Goal: Information Seeking & Learning: Learn about a topic

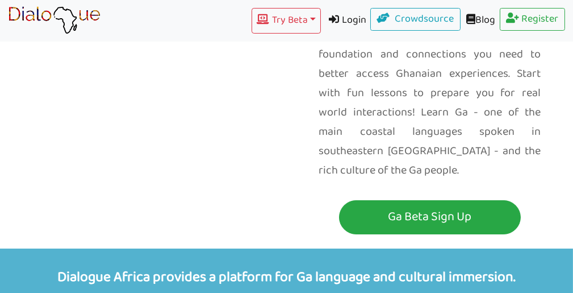
scroll to position [169, 0]
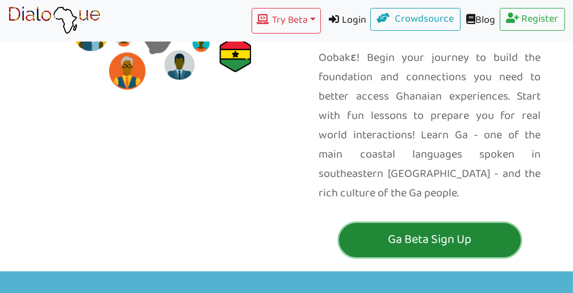
click at [410, 229] on p "Ga Beta Sign Up" at bounding box center [430, 239] width 176 height 21
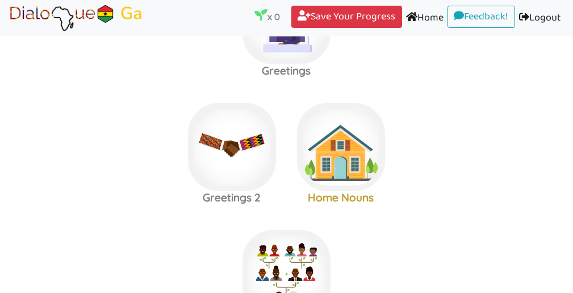
scroll to position [82, 0]
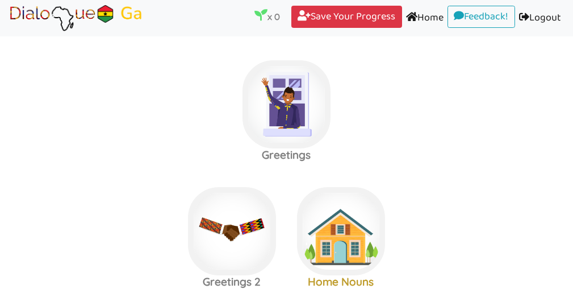
scroll to position [1, 0]
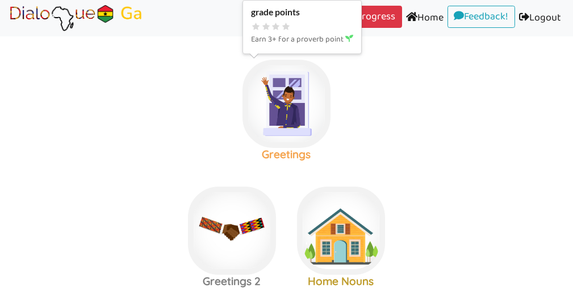
click at [294, 108] on img at bounding box center [287, 104] width 88 height 88
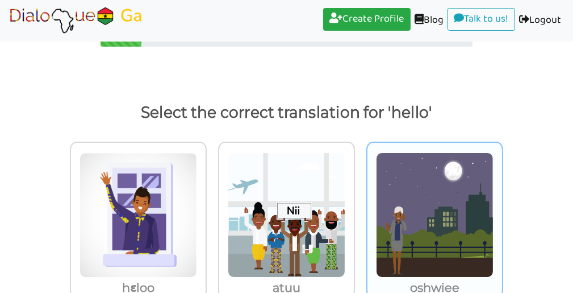
scroll to position [55, 0]
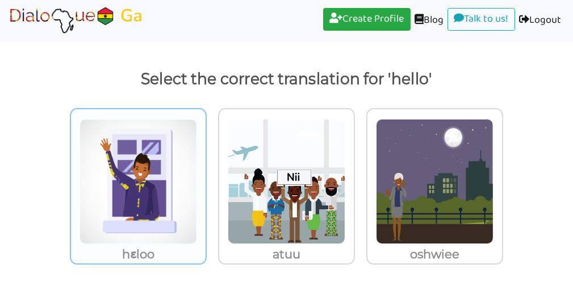
click at [179, 226] on img at bounding box center [139, 181] width 118 height 125
click at [206, 178] on input "hɛloo" at bounding box center [210, 174] width 9 height 9
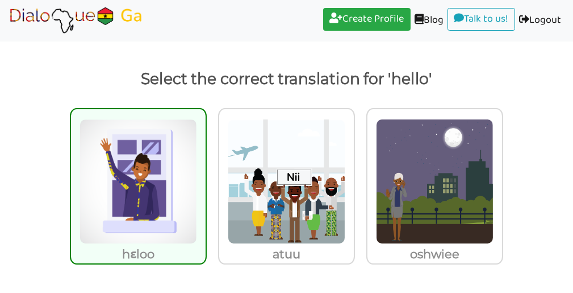
click at [179, 226] on img at bounding box center [139, 181] width 118 height 125
click at [206, 178] on input "hɛloo" at bounding box center [210, 174] width 9 height 9
radio input "true"
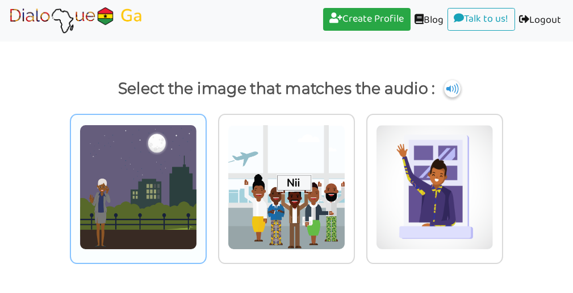
scroll to position [44, 0]
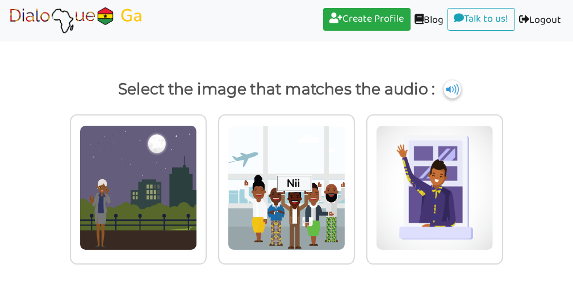
click at [454, 87] on img at bounding box center [452, 89] width 17 height 18
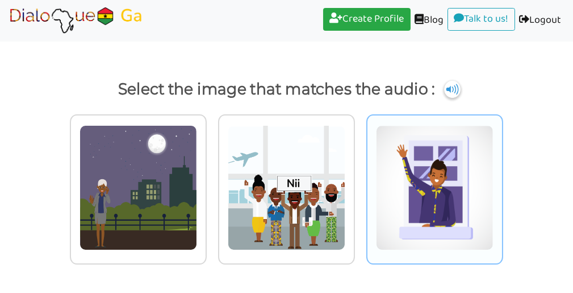
click at [424, 182] on img at bounding box center [435, 187] width 118 height 125
click at [502, 182] on input "radio" at bounding box center [506, 180] width 9 height 9
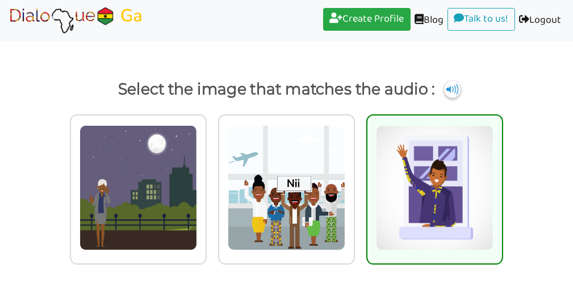
scroll to position [55, 0]
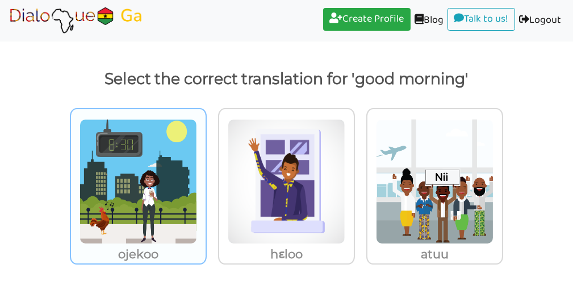
click at [180, 161] on img at bounding box center [139, 181] width 118 height 125
click at [206, 170] on input "ojekoo" at bounding box center [210, 174] width 9 height 9
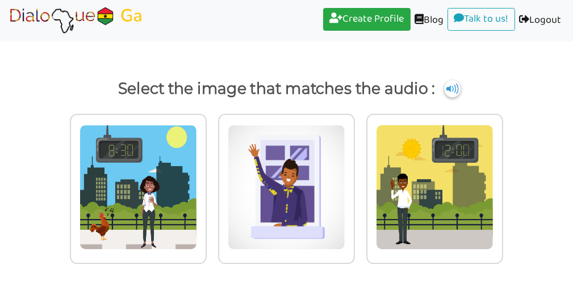
scroll to position [44, 0]
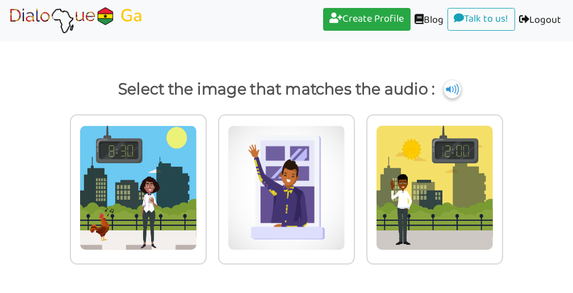
click at [456, 90] on img at bounding box center [452, 89] width 17 height 18
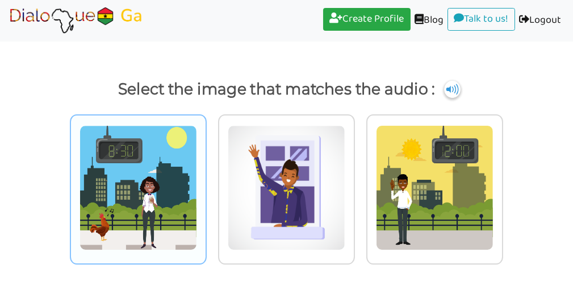
click at [170, 134] on img at bounding box center [139, 187] width 118 height 125
click at [206, 176] on input "radio" at bounding box center [210, 180] width 9 height 9
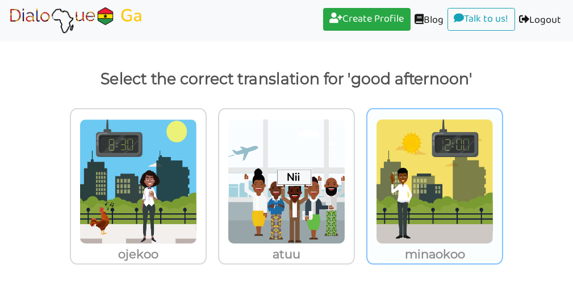
click at [431, 169] on img at bounding box center [435, 181] width 118 height 125
click at [502, 170] on input "minaokoo" at bounding box center [506, 174] width 9 height 9
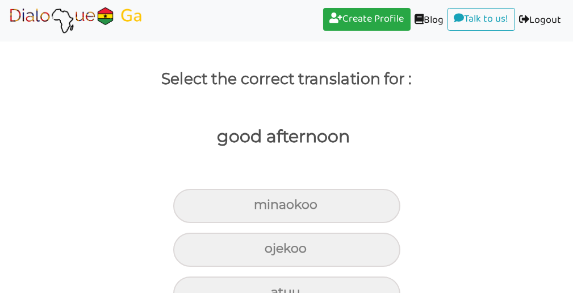
scroll to position [87, 0]
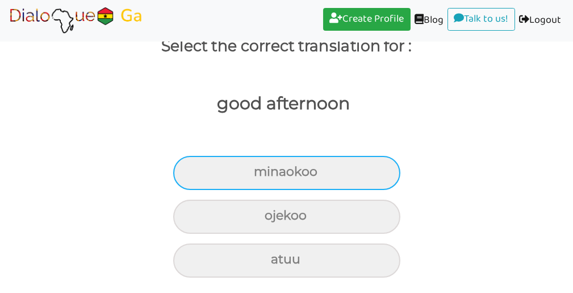
click at [362, 166] on div "minaokoo" at bounding box center [286, 173] width 227 height 34
click at [263, 168] on input "minaokoo" at bounding box center [259, 171] width 7 height 7
radio input "true"
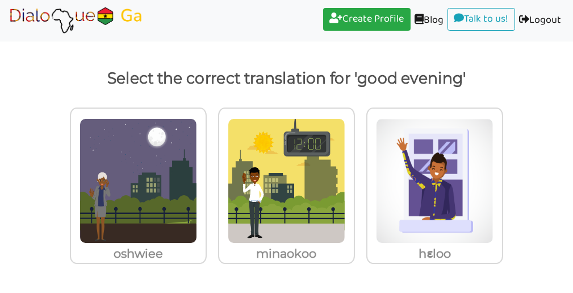
scroll to position [55, 0]
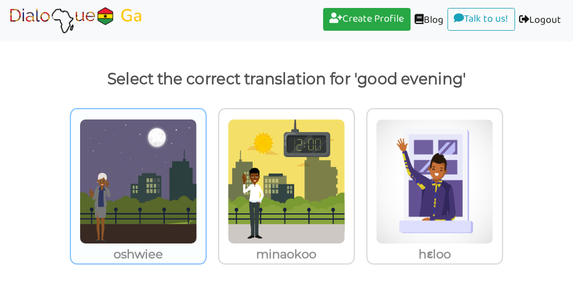
click at [169, 154] on img at bounding box center [139, 181] width 118 height 125
click at [206, 170] on input "oshwiee" at bounding box center [210, 174] width 9 height 9
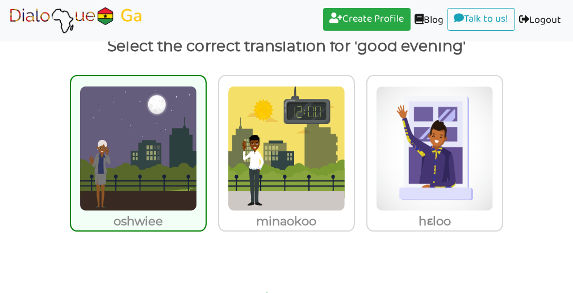
scroll to position [37, 0]
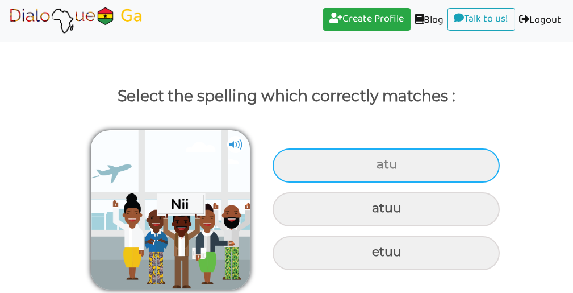
click at [345, 165] on div "atu" at bounding box center [386, 165] width 227 height 34
click at [374, 165] on input "atu" at bounding box center [377, 164] width 7 height 7
radio input "true"
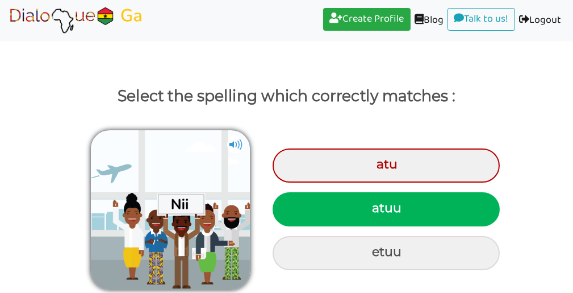
scroll to position [82, 0]
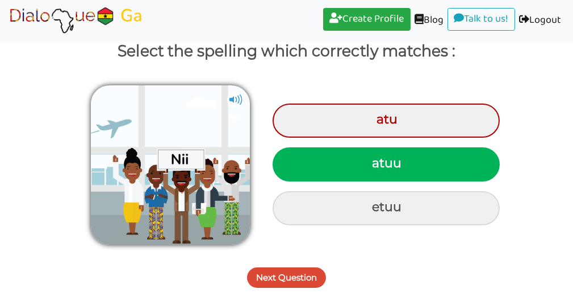
click at [293, 279] on button "Next Question" at bounding box center [286, 277] width 79 height 20
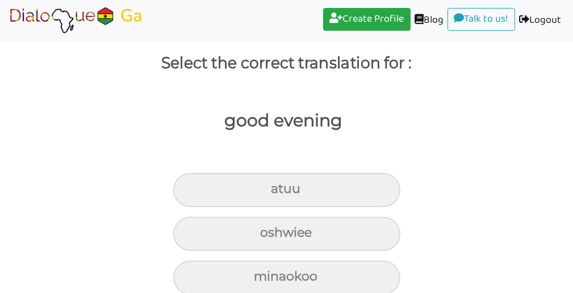
scroll to position [87, 0]
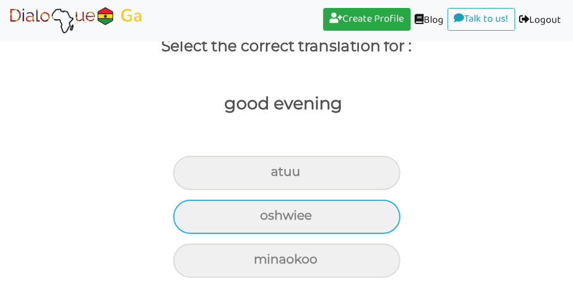
click at [319, 224] on div "oshwiee" at bounding box center [286, 216] width 227 height 34
click at [269, 219] on input "oshwiee" at bounding box center [264, 215] width 7 height 7
radio input "true"
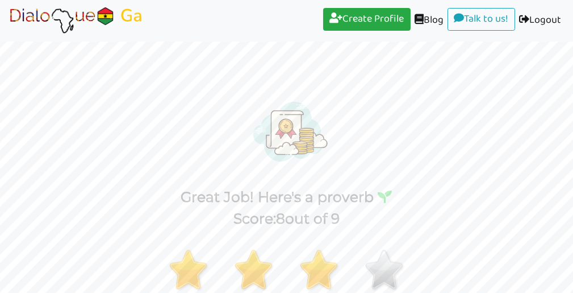
scroll to position [129, 0]
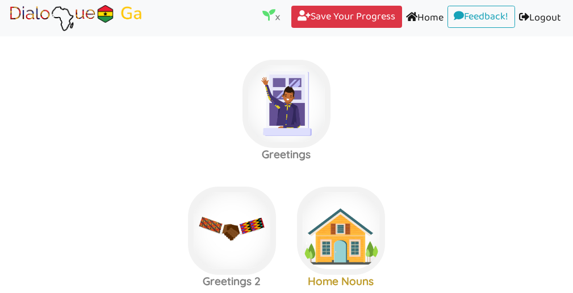
scroll to position [9, 0]
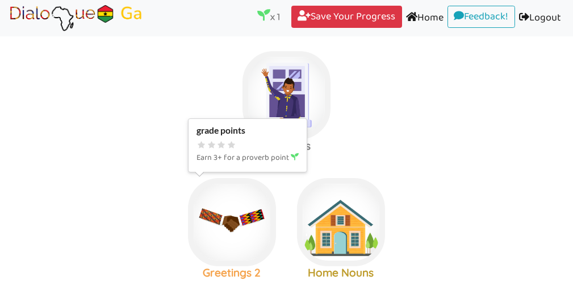
click at [249, 222] on img at bounding box center [232, 222] width 88 height 88
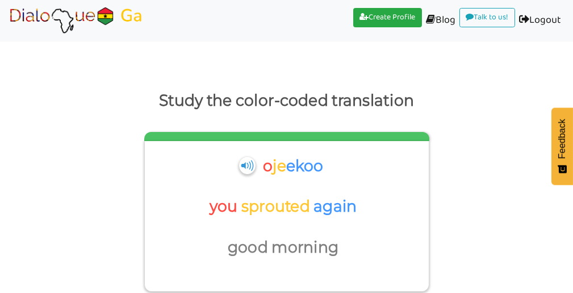
scroll to position [43, 0]
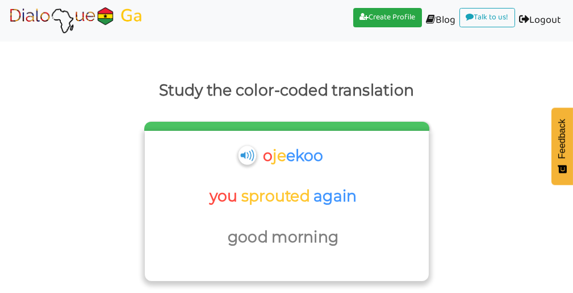
click at [244, 156] on img at bounding box center [248, 154] width 18 height 19
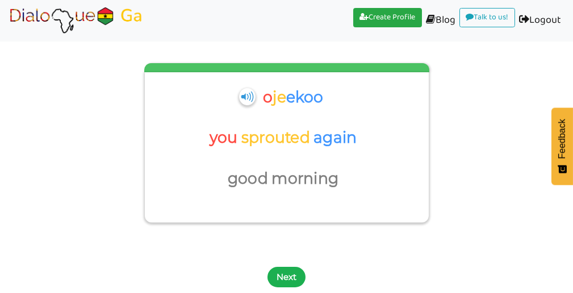
click at [284, 277] on button "Next" at bounding box center [287, 276] width 38 height 20
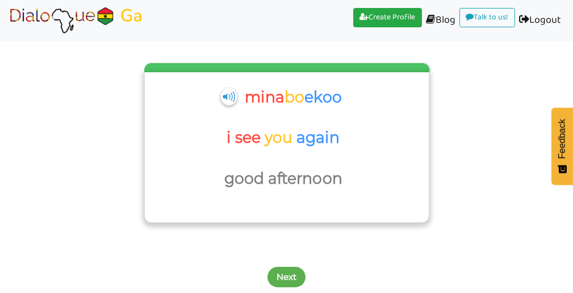
click at [230, 86] on div "mina bo ekoo" at bounding box center [285, 101] width 114 height 35
click at [228, 93] on img at bounding box center [229, 96] width 18 height 19
click at [267, 136] on p "you" at bounding box center [281, 137] width 32 height 27
click at [279, 180] on p "afternoon" at bounding box center [307, 178] width 78 height 27
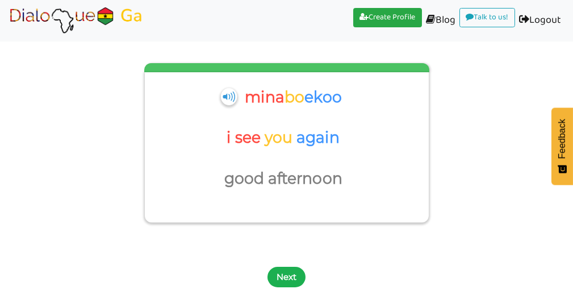
click at [285, 280] on button "Next" at bounding box center [287, 276] width 38 height 20
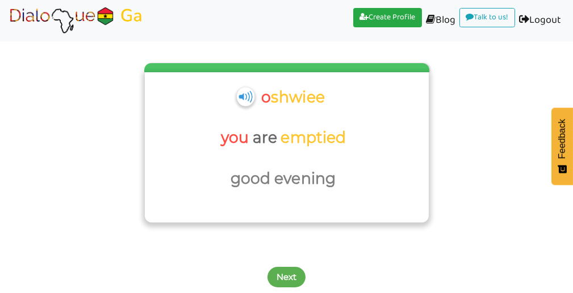
click at [241, 94] on img at bounding box center [246, 96] width 18 height 19
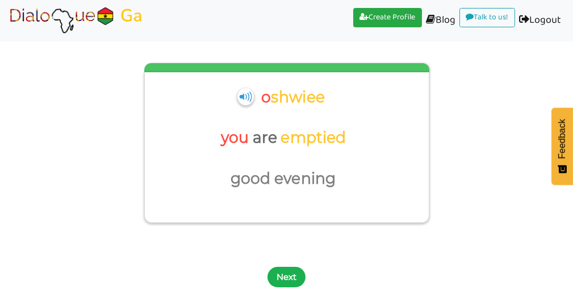
click at [285, 276] on button "Next" at bounding box center [287, 276] width 38 height 20
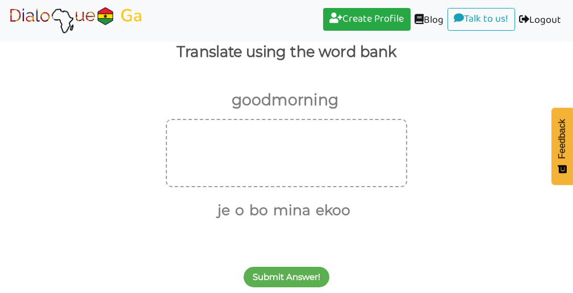
scroll to position [81, 0]
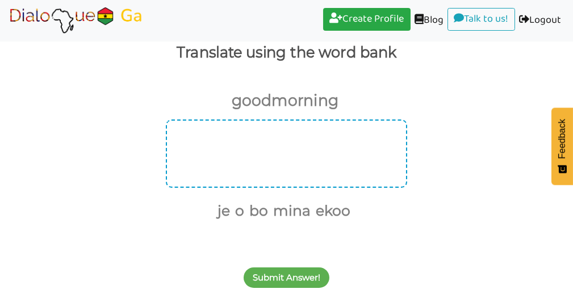
click at [279, 162] on div at bounding box center [286, 153] width 241 height 68
click at [266, 157] on div at bounding box center [286, 153] width 241 height 68
click at [283, 137] on div at bounding box center [286, 153] width 241 height 68
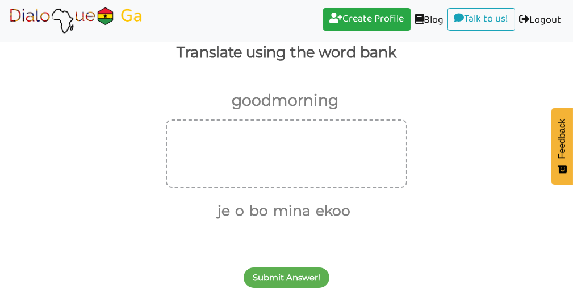
scroll to position [80, 0]
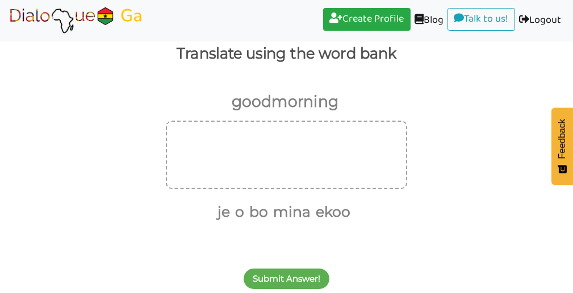
click at [89, 18] on img at bounding box center [76, 20] width 136 height 28
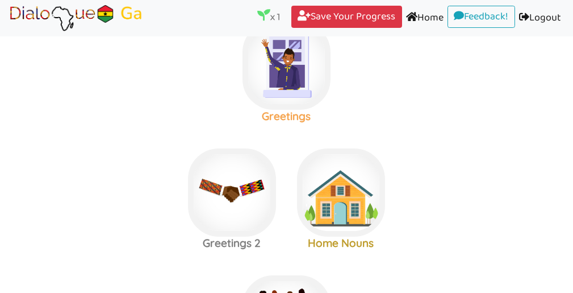
scroll to position [38, 0]
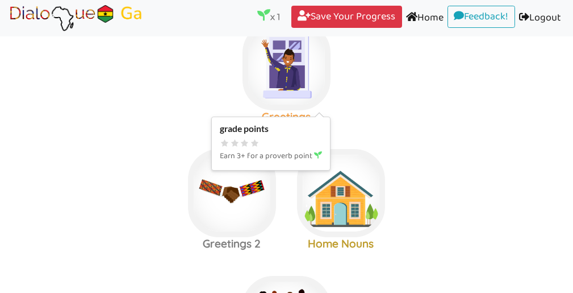
click at [273, 86] on img at bounding box center [287, 66] width 88 height 88
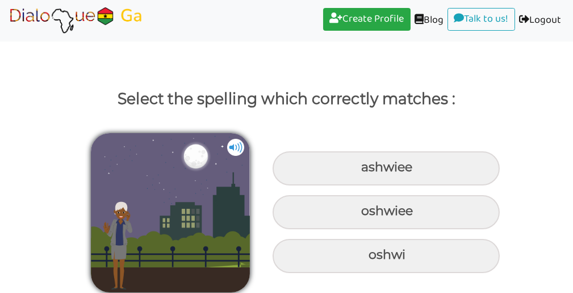
scroll to position [37, 0]
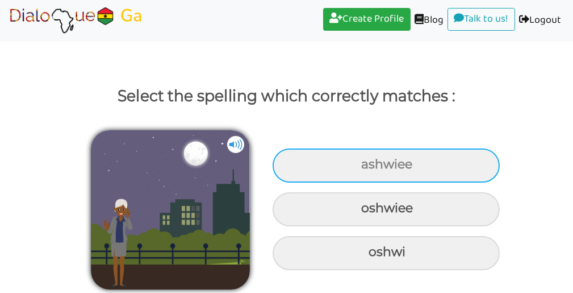
click at [352, 158] on div "ashwiee" at bounding box center [386, 165] width 227 height 34
click at [360, 161] on input "ashwiee" at bounding box center [363, 164] width 7 height 7
radio input "true"
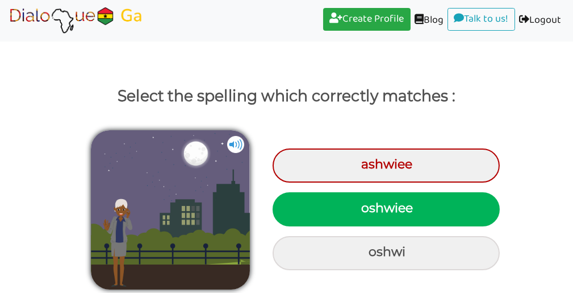
scroll to position [82, 0]
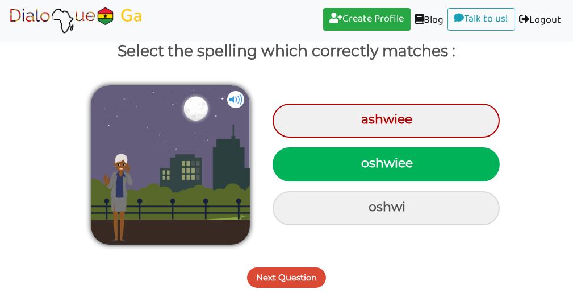
click at [298, 267] on button "Next Question" at bounding box center [286, 277] width 79 height 20
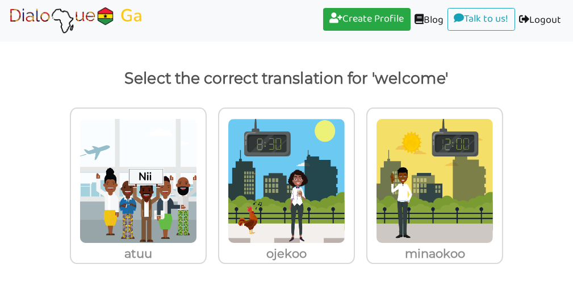
scroll to position [55, 0]
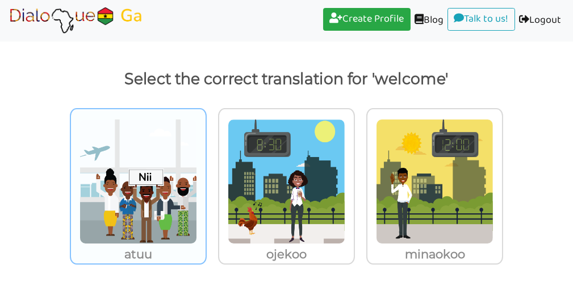
click at [150, 211] on img at bounding box center [139, 181] width 118 height 125
click at [206, 178] on input "atuu" at bounding box center [210, 174] width 9 height 9
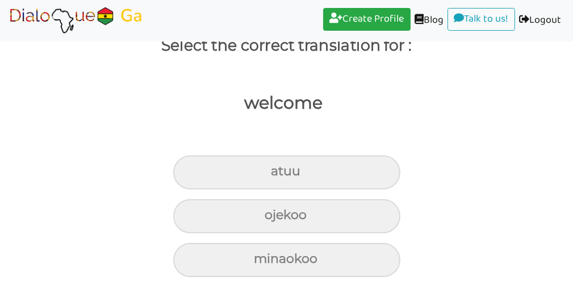
scroll to position [87, 0]
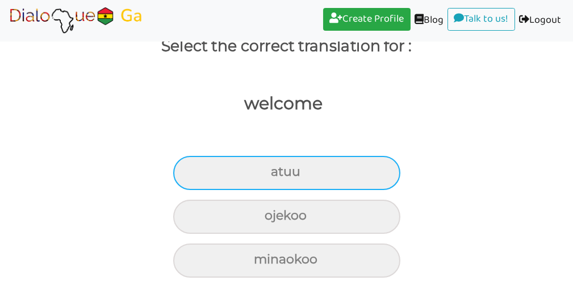
click at [314, 172] on div "atuu" at bounding box center [286, 173] width 227 height 34
click at [280, 172] on input "atuu" at bounding box center [276, 171] width 7 height 7
radio input "true"
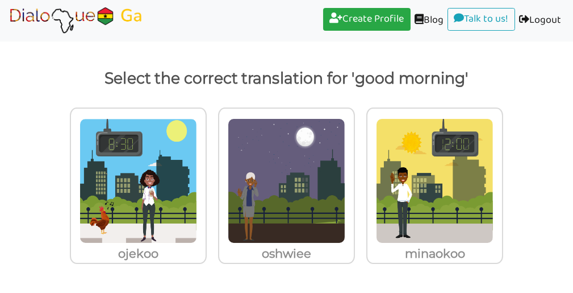
scroll to position [55, 0]
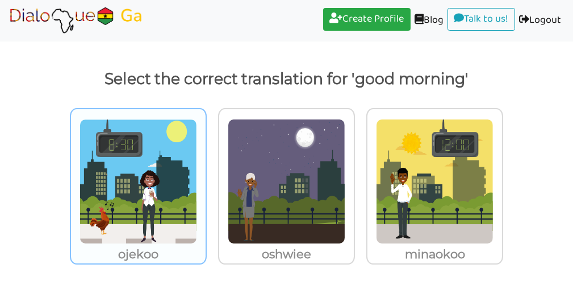
click at [157, 154] on img at bounding box center [139, 181] width 118 height 125
click at [206, 170] on input "ojekoo" at bounding box center [210, 174] width 9 height 9
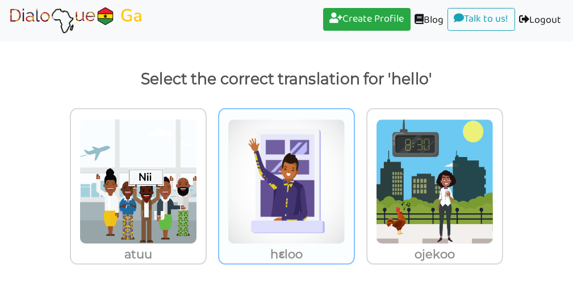
click at [293, 131] on img at bounding box center [287, 181] width 118 height 125
click at [354, 170] on input "hɛloo" at bounding box center [358, 174] width 9 height 9
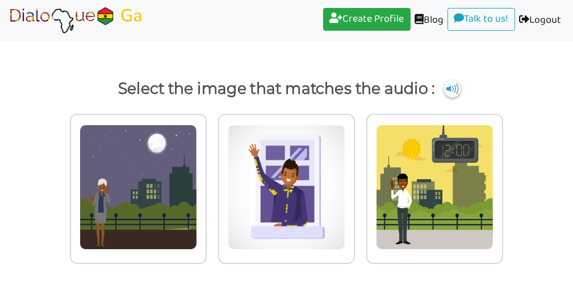
scroll to position [44, 0]
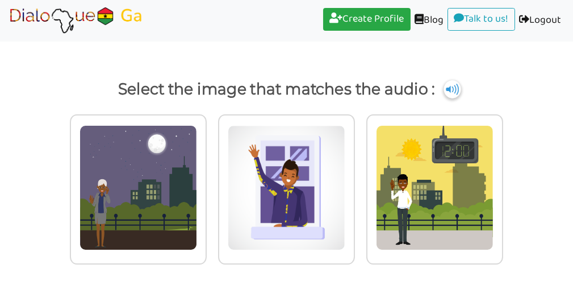
click at [450, 90] on img at bounding box center [452, 89] width 17 height 18
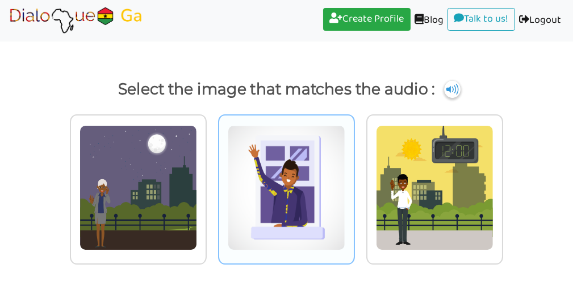
click at [304, 155] on img at bounding box center [287, 187] width 118 height 125
click at [354, 176] on input "radio" at bounding box center [358, 180] width 9 height 9
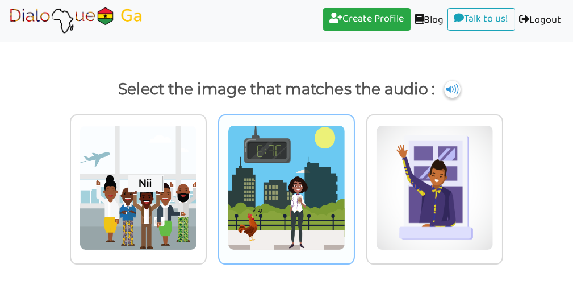
click at [253, 143] on img at bounding box center [287, 187] width 118 height 125
click at [354, 176] on input "radio" at bounding box center [358, 180] width 9 height 9
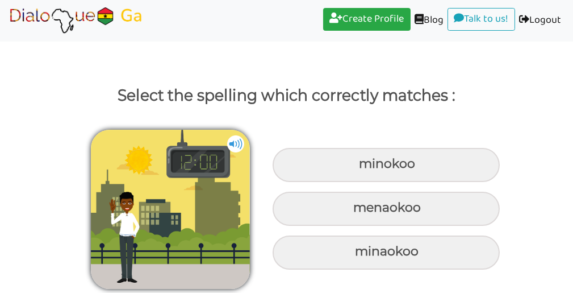
scroll to position [37, 0]
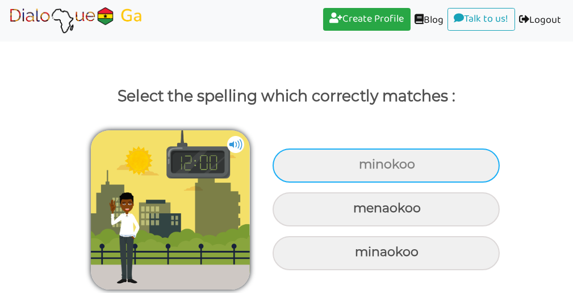
click at [372, 169] on div "minokoo" at bounding box center [386, 165] width 227 height 34
click at [364, 168] on input "minokoo" at bounding box center [360, 164] width 7 height 7
radio input "true"
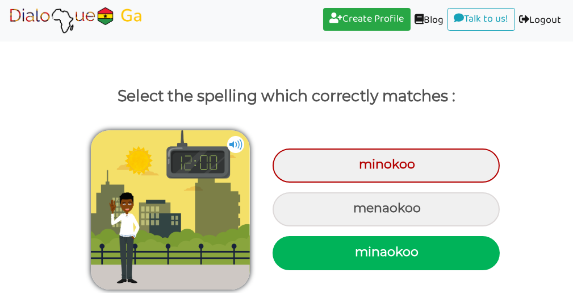
scroll to position [82, 0]
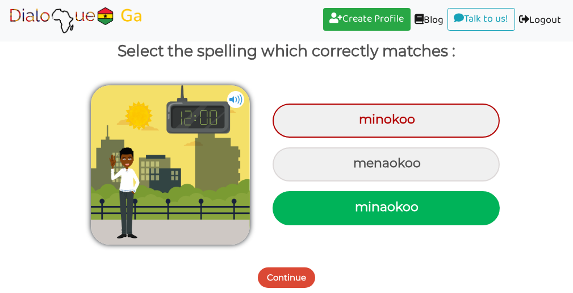
click at [295, 276] on button "Continue" at bounding box center [286, 277] width 57 height 20
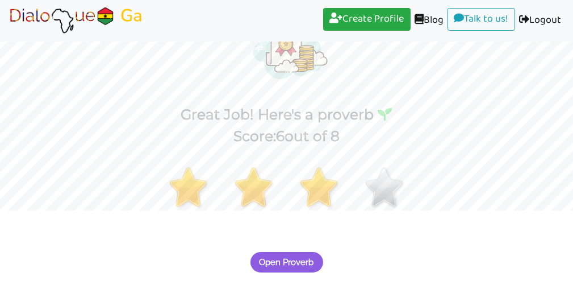
scroll to position [129, 0]
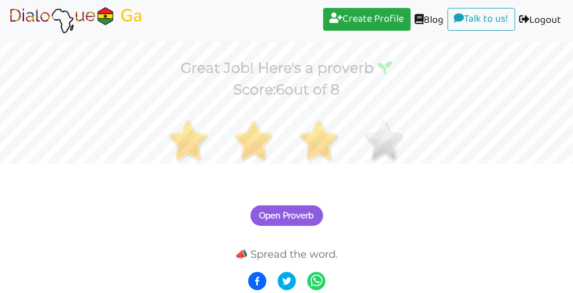
click at [129, 22] on img at bounding box center [76, 20] width 136 height 28
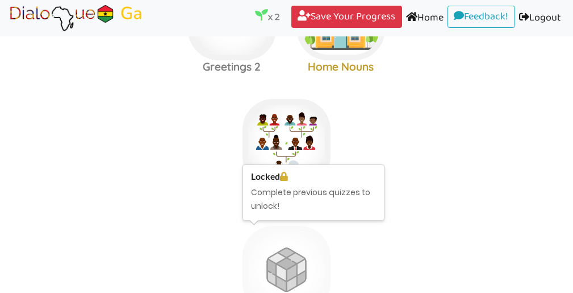
scroll to position [214, 0]
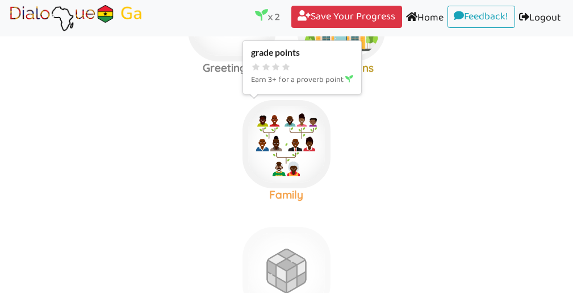
click at [296, 139] on img at bounding box center [287, 144] width 88 height 88
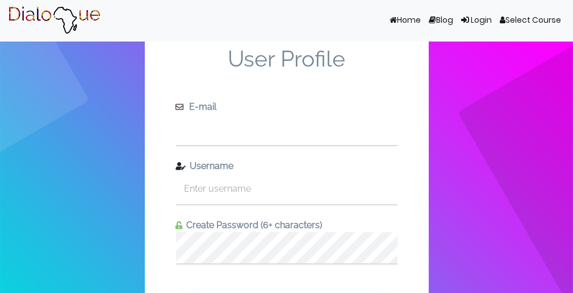
click at [248, 126] on input "text" at bounding box center [287, 129] width 222 height 31
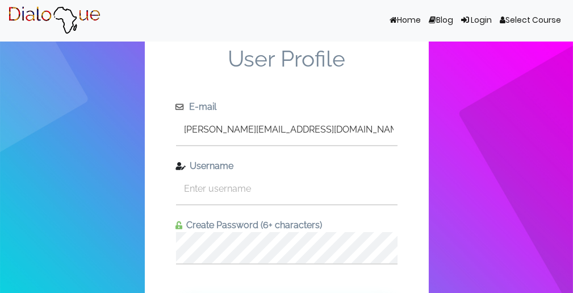
type input "samuel.zotou@gmail.com"
click at [279, 194] on input "text" at bounding box center [287, 188] width 222 height 31
type input "s"
type input "s_0345"
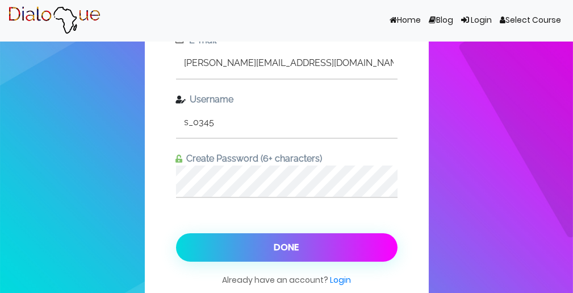
scroll to position [109, 0]
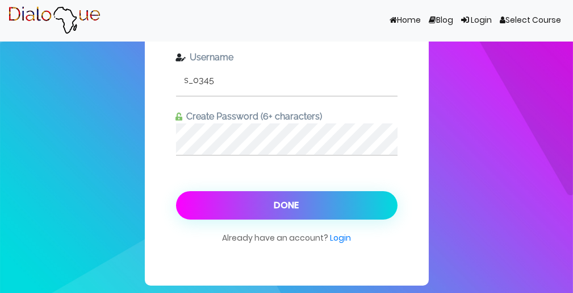
click at [306, 206] on button "Done" at bounding box center [287, 205] width 222 height 28
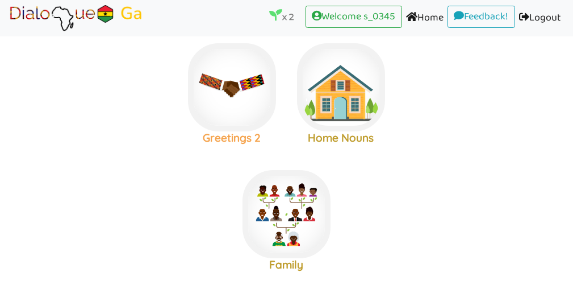
scroll to position [145, 0]
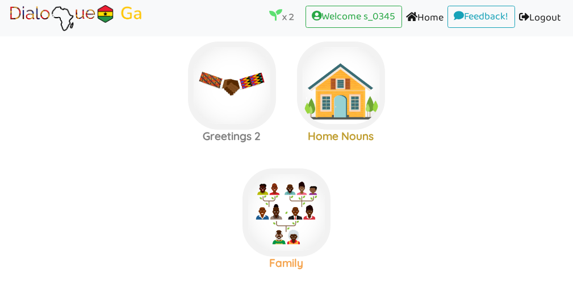
click at [310, 221] on img at bounding box center [287, 212] width 88 height 88
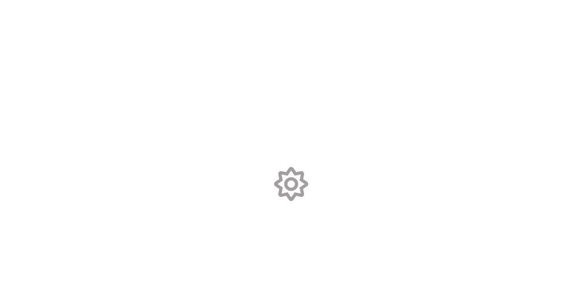
click at [379, 288] on body at bounding box center [291, 146] width 582 height 293
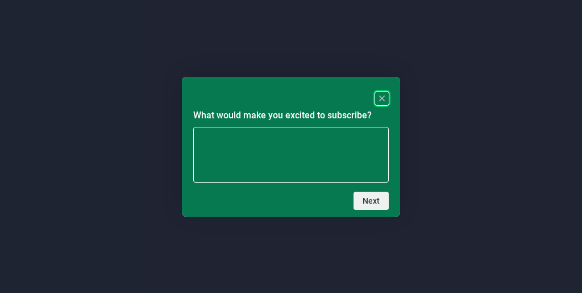
click at [383, 98] on rect "Close" at bounding box center [382, 98] width 14 height 14
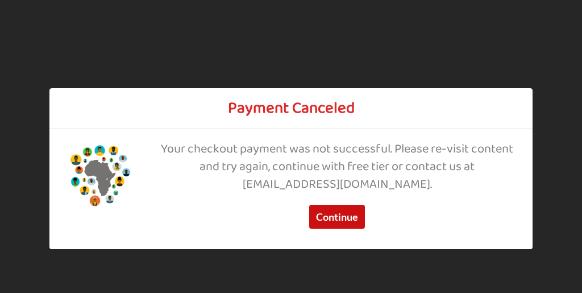
click at [341, 211] on button "Continue" at bounding box center [337, 217] width 56 height 24
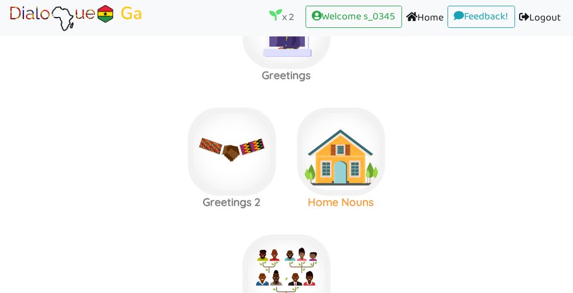
scroll to position [134, 0]
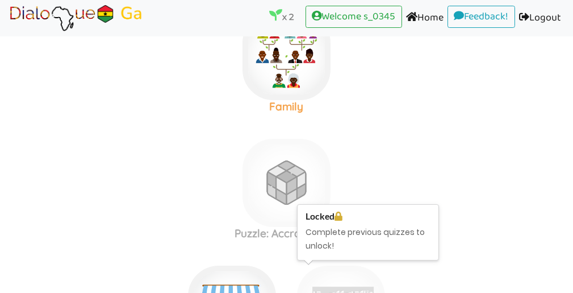
scroll to position [293, 0]
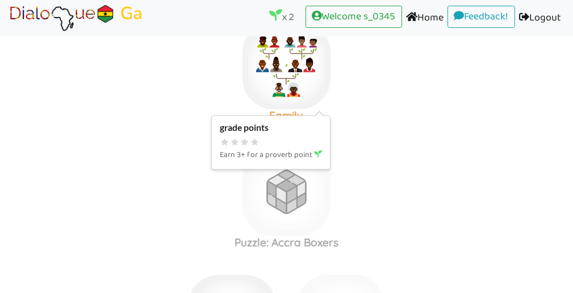
click at [311, 85] on img at bounding box center [287, 65] width 88 height 88
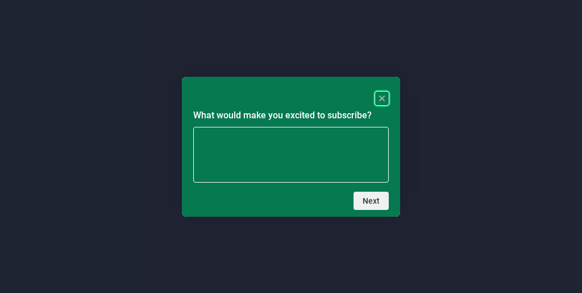
click at [384, 96] on rect "Close" at bounding box center [382, 98] width 14 height 14
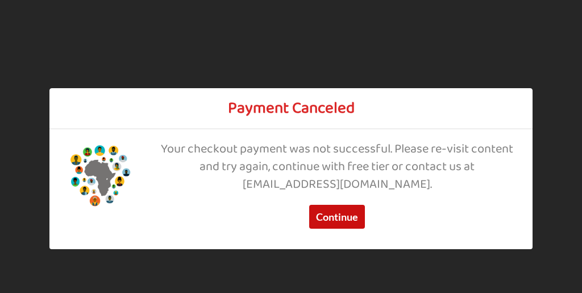
click at [338, 215] on button "Continue" at bounding box center [337, 217] width 56 height 24
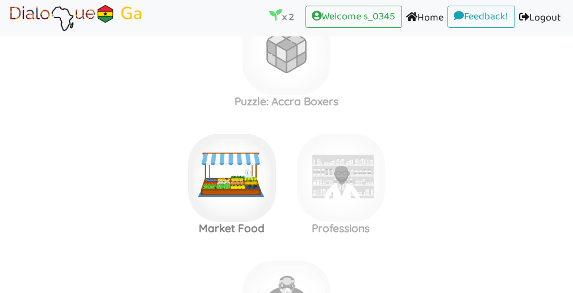
scroll to position [434, 0]
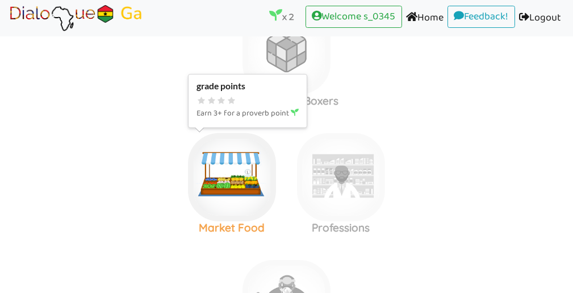
click at [256, 192] on img at bounding box center [232, 177] width 88 height 88
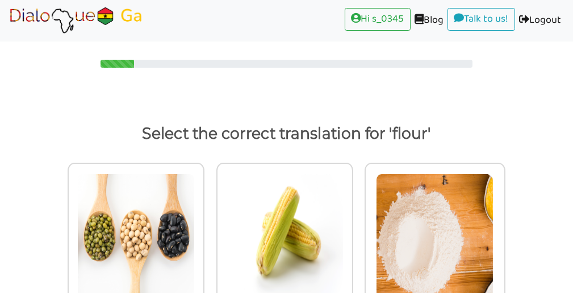
scroll to position [55, 0]
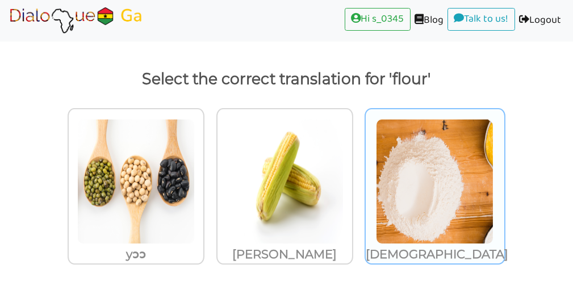
click at [415, 131] on img at bounding box center [435, 181] width 118 height 125
click at [502, 170] on input "ashikishã" at bounding box center [506, 174] width 9 height 9
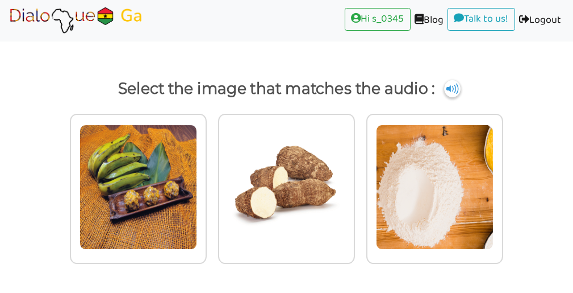
scroll to position [44, 0]
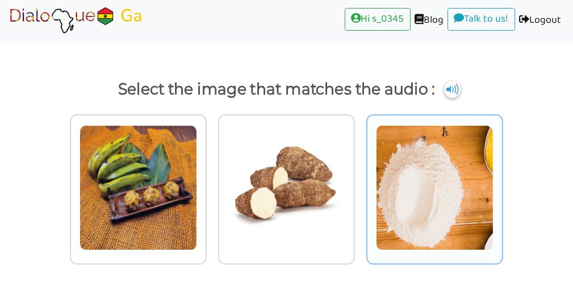
click at [443, 135] on img at bounding box center [435, 187] width 118 height 125
click at [502, 176] on input "radio" at bounding box center [506, 180] width 9 height 9
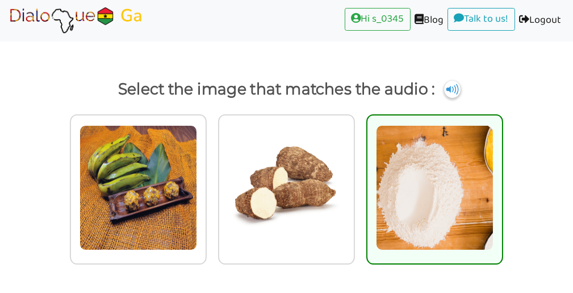
scroll to position [55, 0]
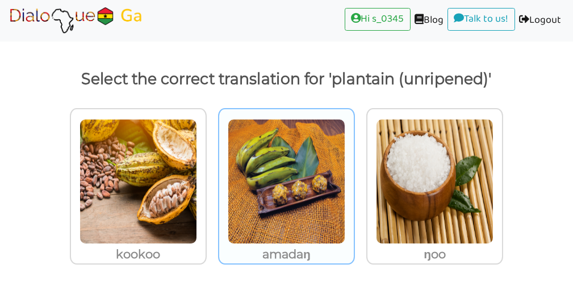
click at [284, 154] on img at bounding box center [287, 181] width 118 height 125
click at [354, 170] on input "amadaŋ" at bounding box center [358, 174] width 9 height 9
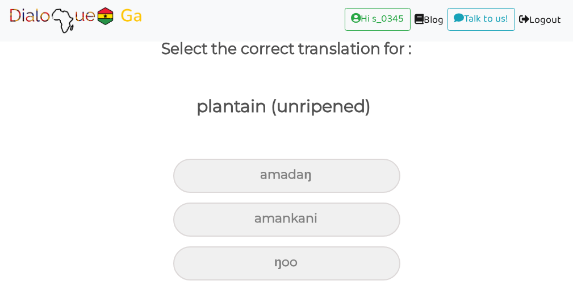
scroll to position [87, 0]
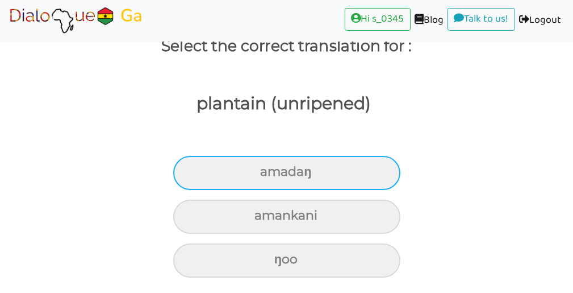
click at [318, 170] on div "amadaŋ" at bounding box center [286, 173] width 227 height 34
click at [269, 170] on input "amadaŋ" at bounding box center [264, 171] width 7 height 7
radio input "true"
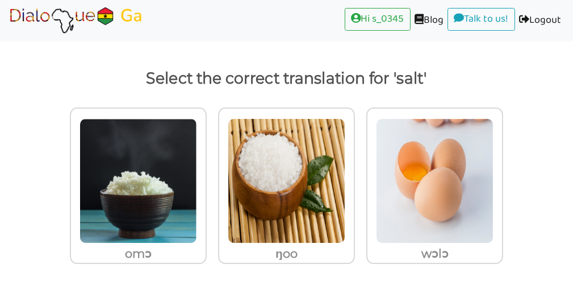
scroll to position [55, 0]
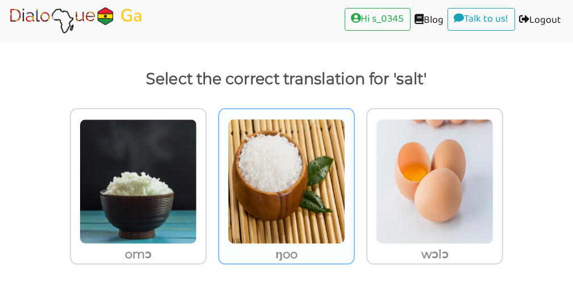
click at [276, 166] on img at bounding box center [287, 181] width 118 height 125
click at [354, 170] on input "ŋoo" at bounding box center [358, 174] width 9 height 9
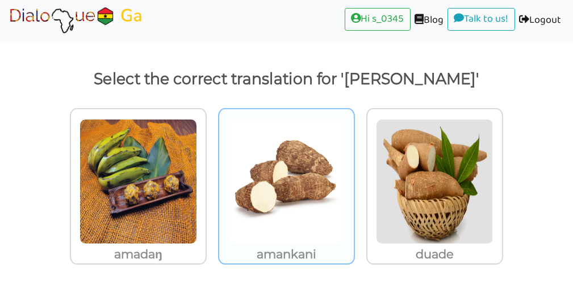
click at [298, 169] on img at bounding box center [287, 181] width 118 height 125
click at [354, 170] on input "amankani" at bounding box center [358, 174] width 9 height 9
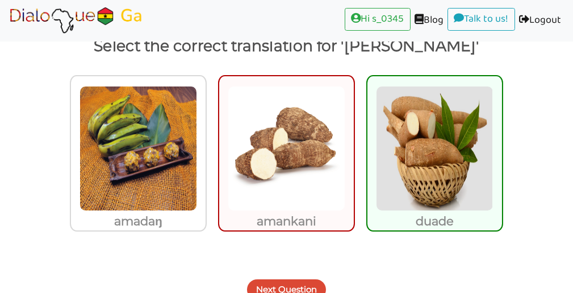
scroll to position [99, 0]
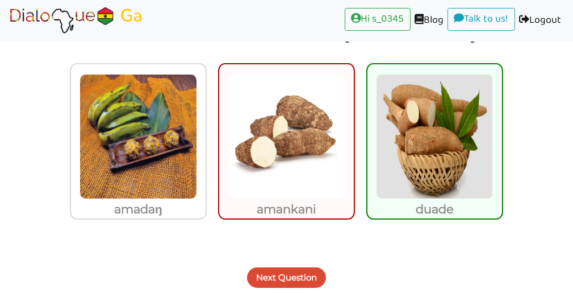
click at [296, 272] on button "Next Question" at bounding box center [286, 277] width 79 height 20
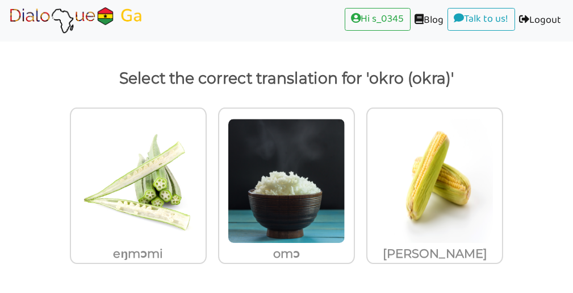
scroll to position [55, 0]
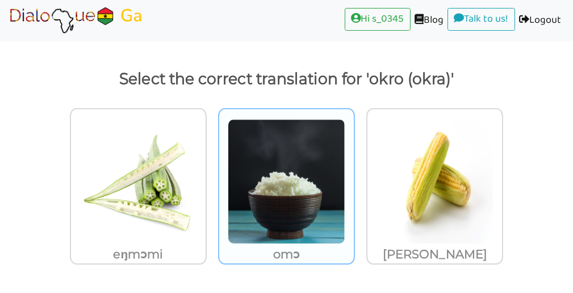
click at [282, 165] on img at bounding box center [287, 181] width 118 height 125
click at [354, 170] on input "omɔ" at bounding box center [358, 174] width 9 height 9
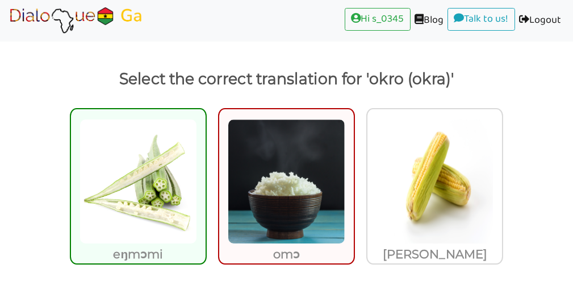
scroll to position [99, 0]
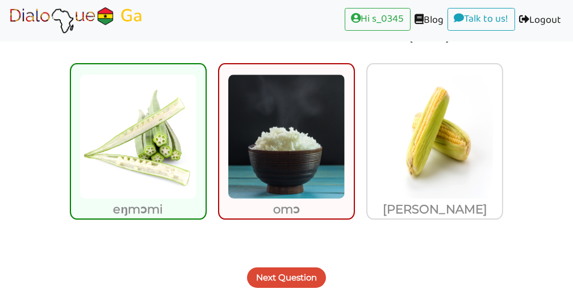
click at [283, 276] on button "Next Question" at bounding box center [286, 277] width 79 height 20
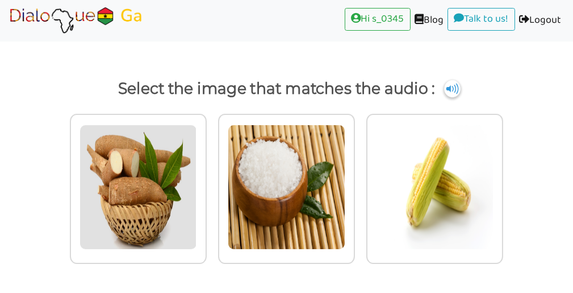
scroll to position [44, 0]
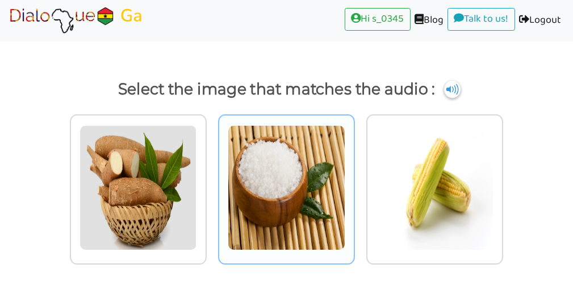
click at [316, 166] on img at bounding box center [287, 187] width 118 height 125
click at [354, 176] on input "radio" at bounding box center [358, 180] width 9 height 9
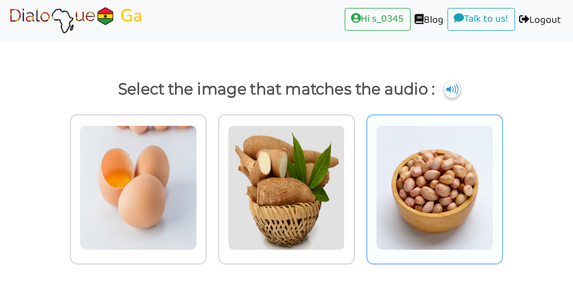
click at [422, 186] on img at bounding box center [435, 187] width 118 height 125
click at [502, 185] on input "radio" at bounding box center [506, 180] width 9 height 9
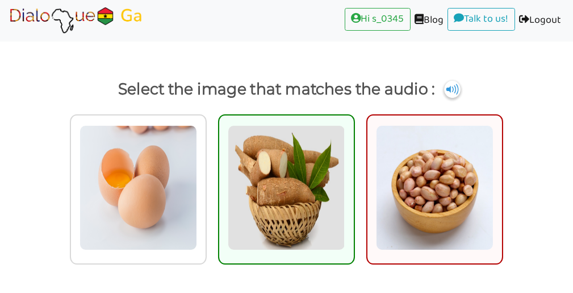
scroll to position [89, 0]
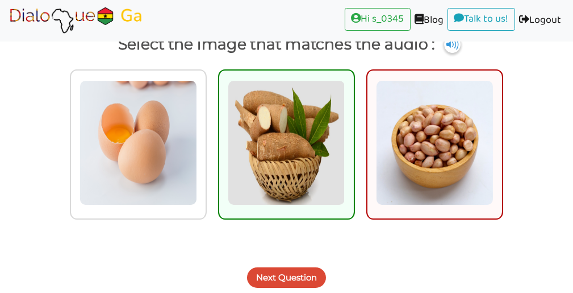
click at [288, 279] on button "Next Question" at bounding box center [286, 277] width 79 height 20
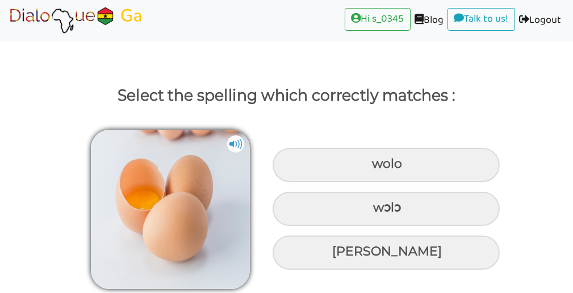
scroll to position [37, 0]
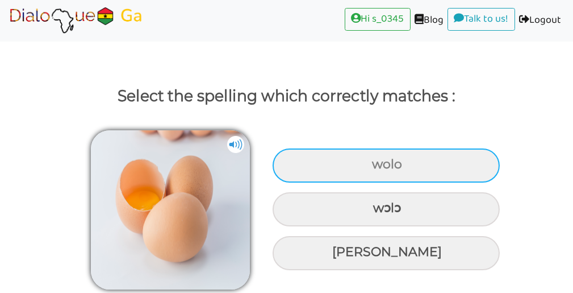
click at [357, 166] on div "wolo" at bounding box center [386, 165] width 227 height 34
click at [370, 166] on input "wolo" at bounding box center [373, 164] width 7 height 7
radio input "true"
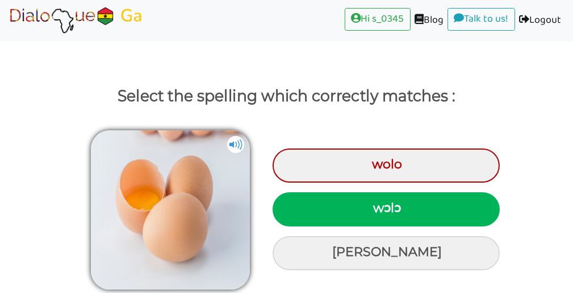
scroll to position [82, 0]
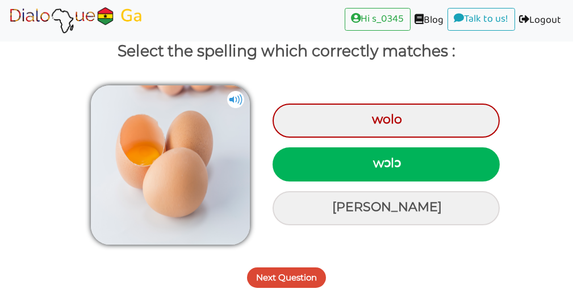
click at [293, 264] on div "Next Question" at bounding box center [286, 270] width 573 height 45
click at [293, 277] on button "Next Question" at bounding box center [286, 277] width 79 height 20
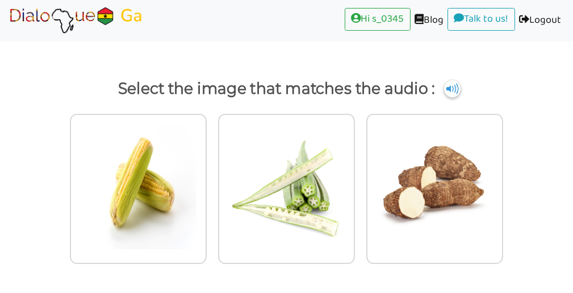
scroll to position [44, 0]
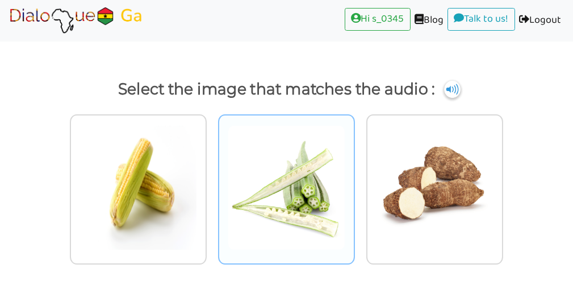
click at [273, 178] on img at bounding box center [287, 187] width 118 height 125
click at [354, 178] on input "radio" at bounding box center [358, 180] width 9 height 9
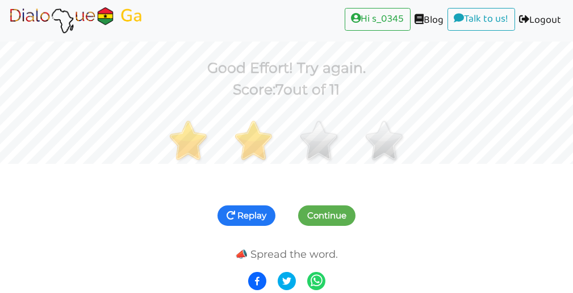
scroll to position [129, 0]
click at [212, 172] on div at bounding box center [286, 155] width 573 height 62
click at [51, 14] on img at bounding box center [76, 20] width 136 height 28
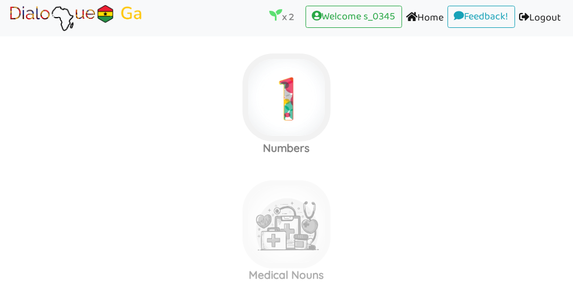
scroll to position [1024, 0]
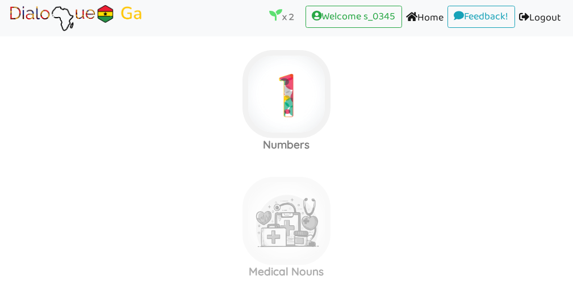
click at [395, 238] on label "Medical Nouns" at bounding box center [286, 221] width 573 height 123
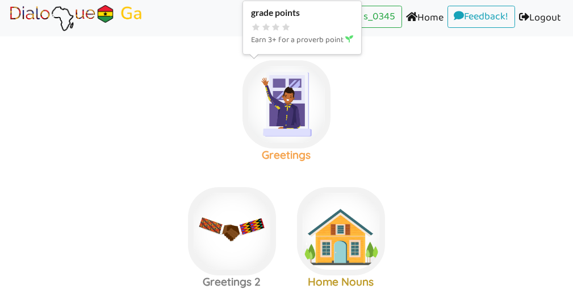
click at [303, 119] on img at bounding box center [287, 104] width 88 height 88
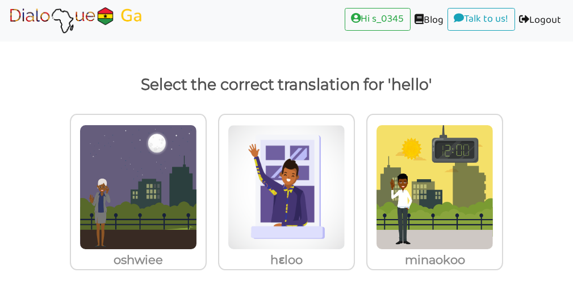
scroll to position [55, 0]
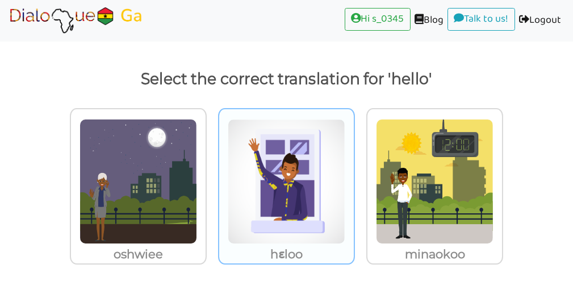
click at [302, 176] on img at bounding box center [287, 181] width 118 height 125
click at [354, 176] on input "hɛloo" at bounding box center [358, 174] width 9 height 9
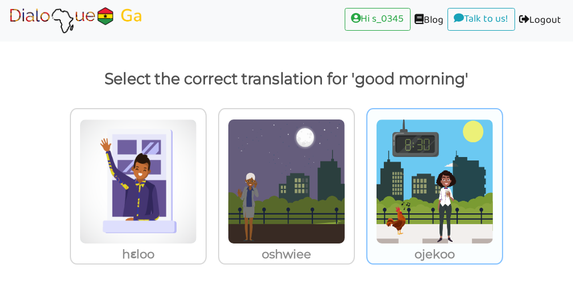
click at [407, 178] on img at bounding box center [435, 181] width 118 height 125
click at [502, 178] on input "ojekoo" at bounding box center [506, 174] width 9 height 9
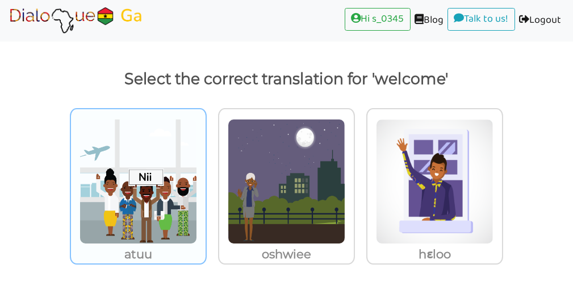
click at [170, 164] on img at bounding box center [139, 181] width 118 height 125
click at [206, 170] on input "atuu" at bounding box center [210, 174] width 9 height 9
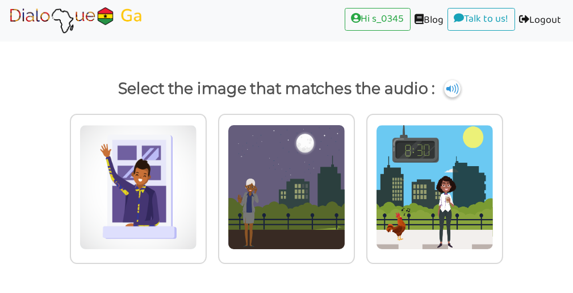
scroll to position [44, 0]
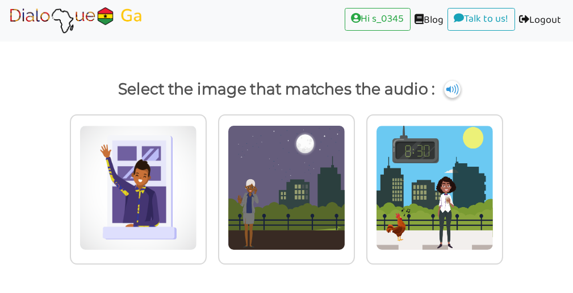
click at [170, 164] on img at bounding box center [139, 187] width 118 height 125
click at [206, 176] on input "radio" at bounding box center [210, 180] width 9 height 9
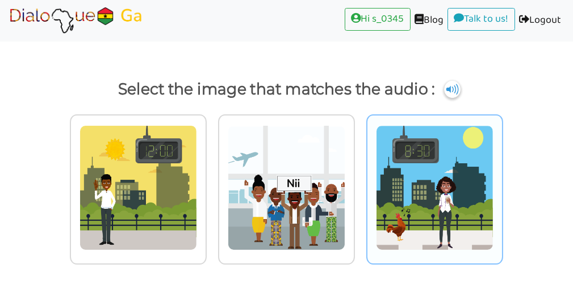
click at [408, 169] on img at bounding box center [435, 187] width 118 height 125
click at [502, 176] on input "radio" at bounding box center [506, 180] width 9 height 9
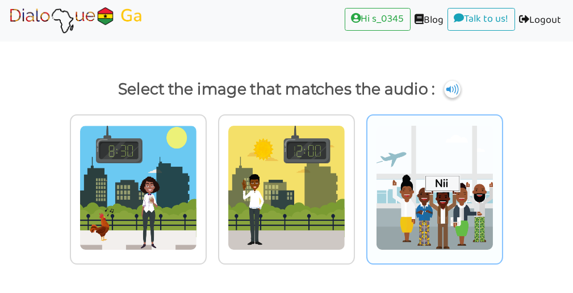
click at [419, 184] on img at bounding box center [435, 187] width 118 height 125
click at [502, 184] on input "radio" at bounding box center [506, 180] width 9 height 9
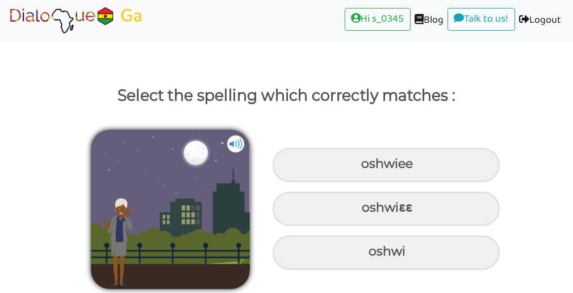
scroll to position [37, 0]
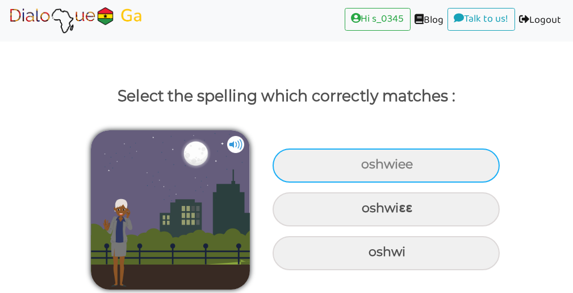
click at [403, 155] on div "oshwiee" at bounding box center [386, 165] width 227 height 34
click at [366, 161] on input "oshwiee" at bounding box center [362, 164] width 7 height 7
radio input "true"
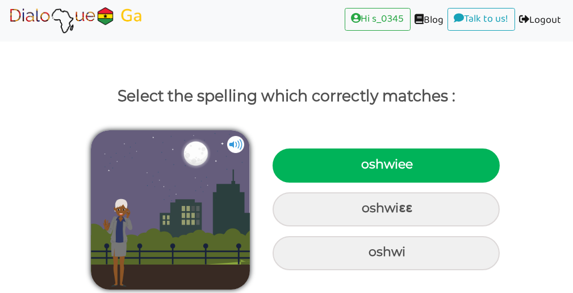
scroll to position [55, 0]
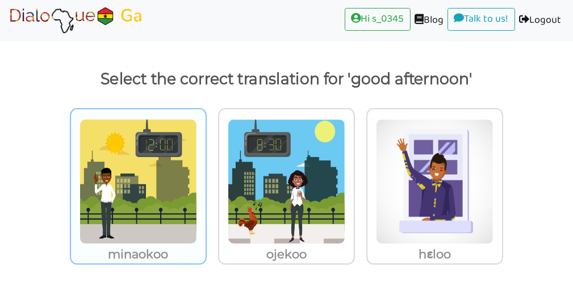
click at [166, 189] on img at bounding box center [139, 181] width 118 height 125
click at [206, 178] on input "minaokoo" at bounding box center [210, 174] width 9 height 9
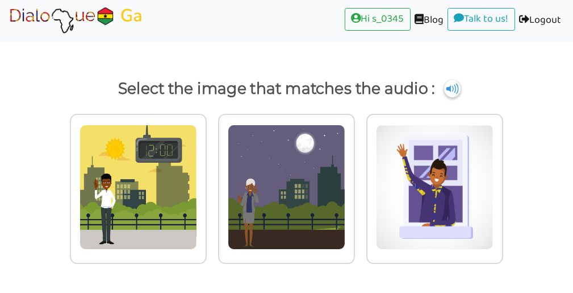
scroll to position [44, 0]
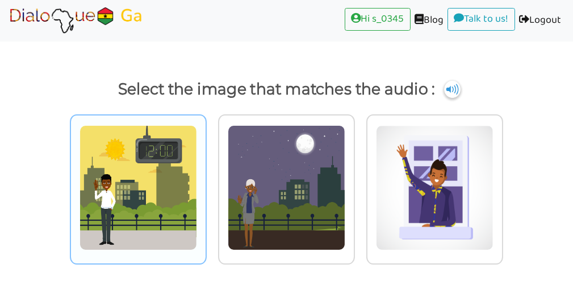
click at [158, 202] on img at bounding box center [139, 187] width 118 height 125
click at [206, 185] on input "radio" at bounding box center [210, 180] width 9 height 9
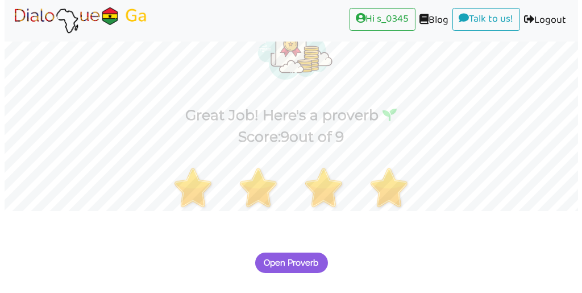
scroll to position [128, 0]
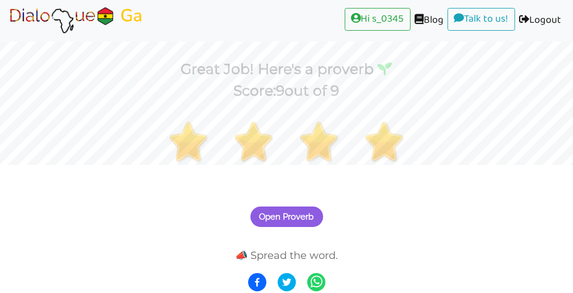
click at [291, 217] on span "Open Proverb" at bounding box center [287, 216] width 55 height 10
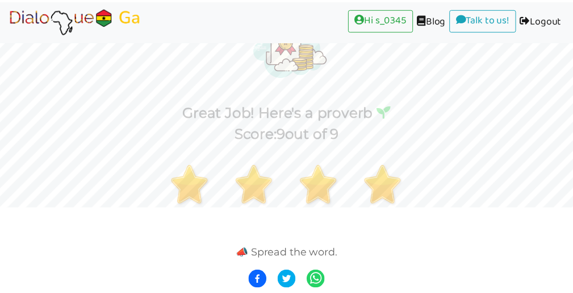
scroll to position [84, 0]
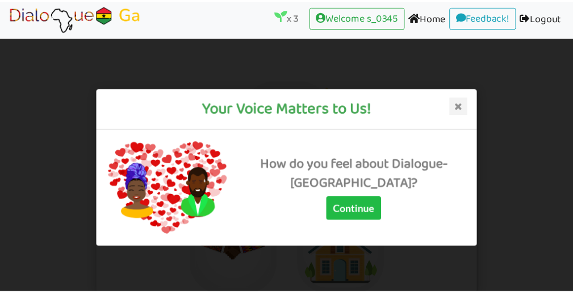
scroll to position [9, 0]
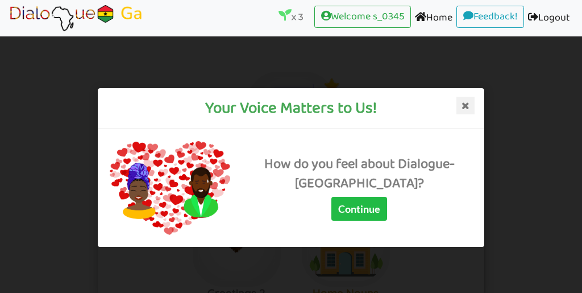
click at [466, 106] on icon at bounding box center [465, 105] width 18 height 18
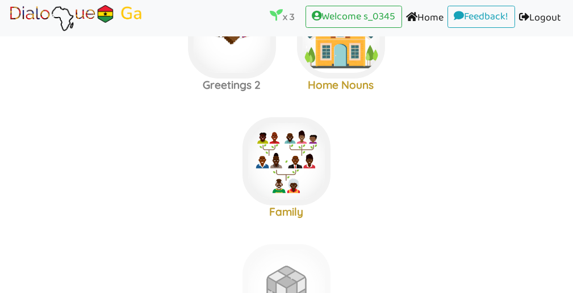
scroll to position [200, 0]
